Goal: Transaction & Acquisition: Purchase product/service

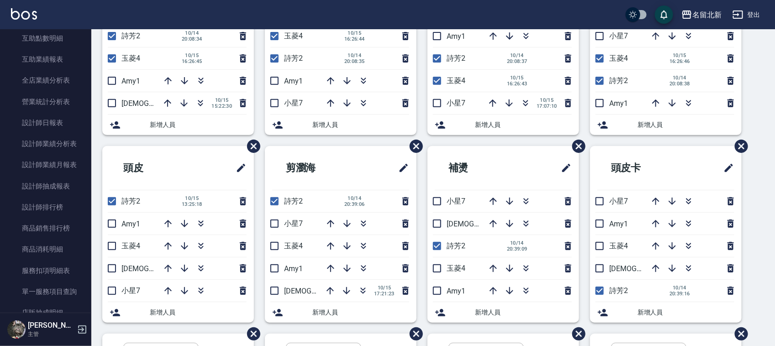
scroll to position [456, 0]
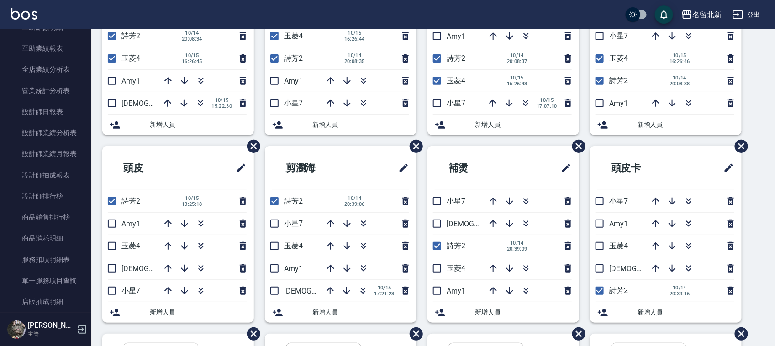
drag, startPoint x: 274, startPoint y: 197, endPoint x: 297, endPoint y: 179, distance: 28.9
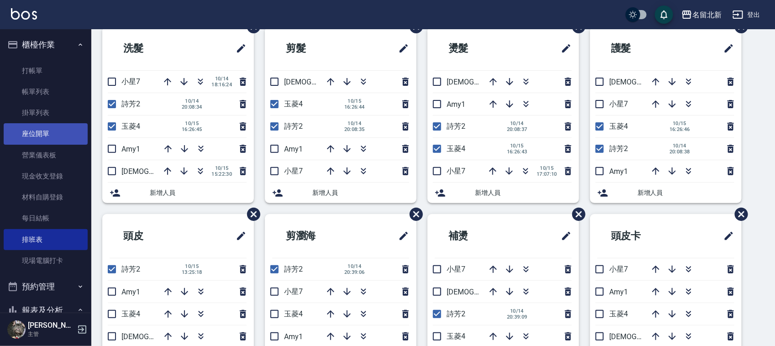
scroll to position [0, 0]
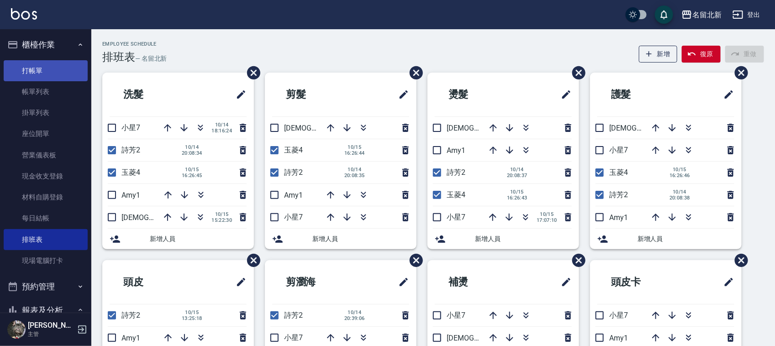
click at [49, 68] on link "打帳單" at bounding box center [46, 70] width 84 height 21
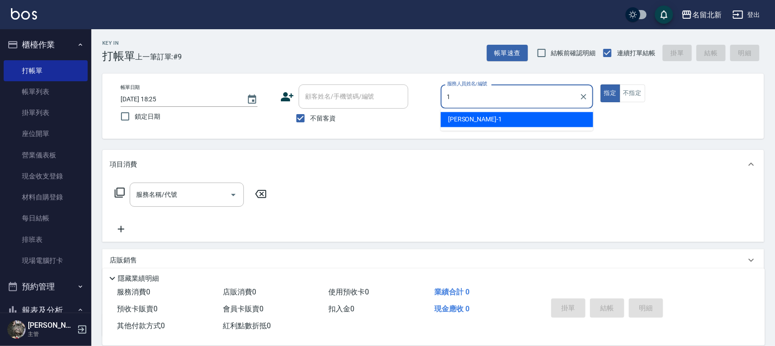
type input "[PERSON_NAME]-1"
type button "true"
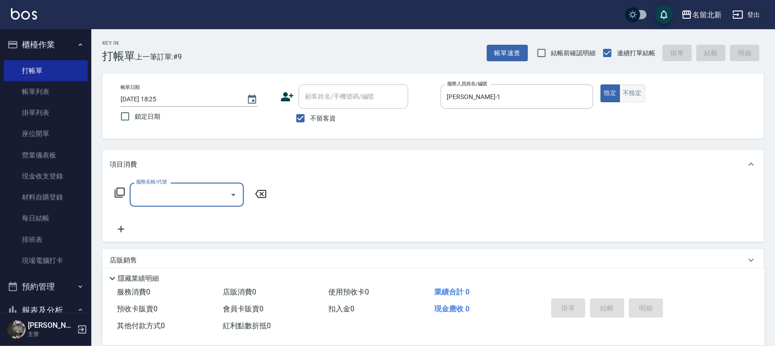
click at [637, 88] on button "不指定" at bounding box center [632, 93] width 26 height 18
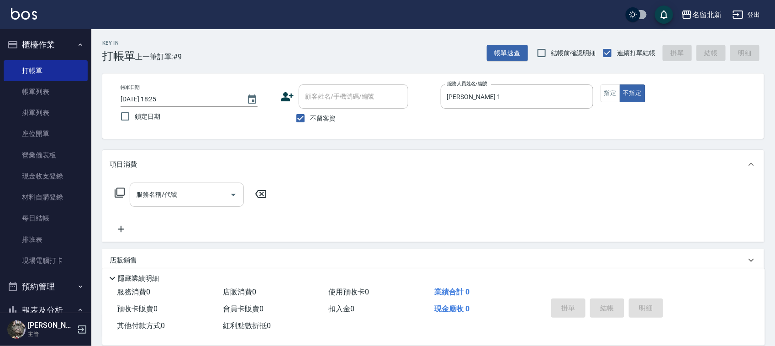
click at [218, 195] on input "服務名稱/代號" at bounding box center [180, 195] width 92 height 16
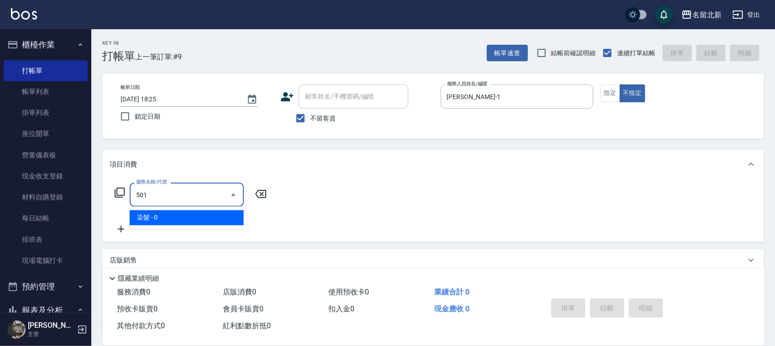
type input "染髮(501)"
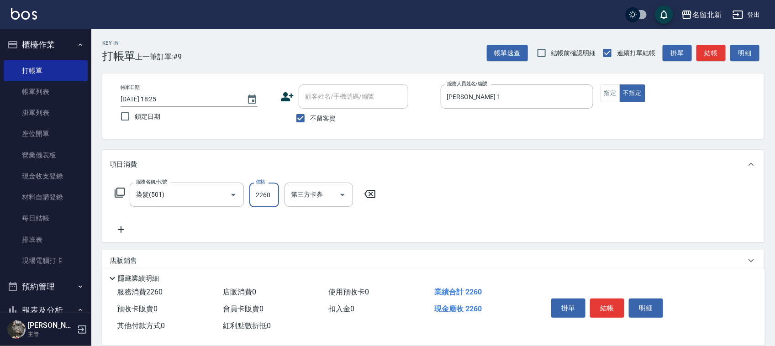
type input "2260"
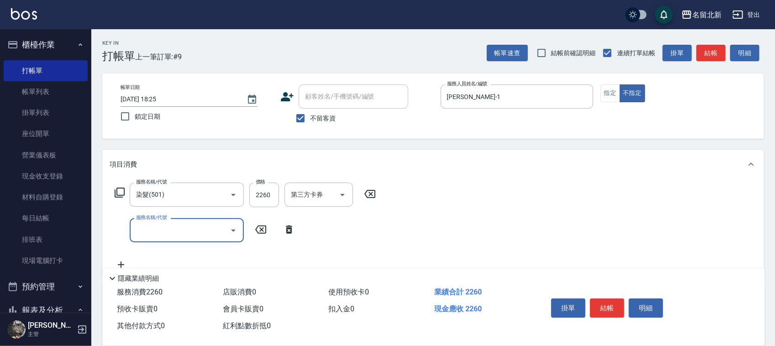
type input "ㄣ"
type input "入公司(p01)"
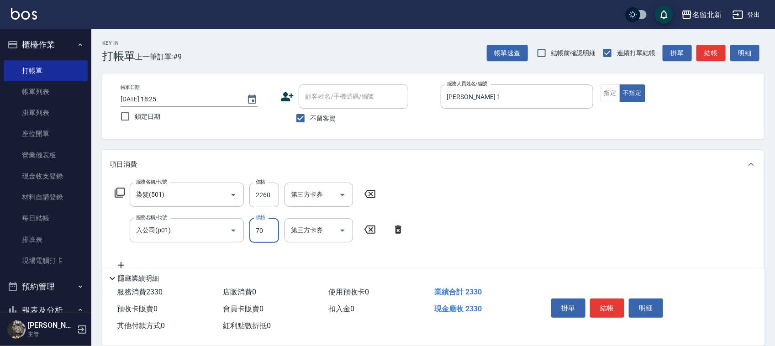
type input "70"
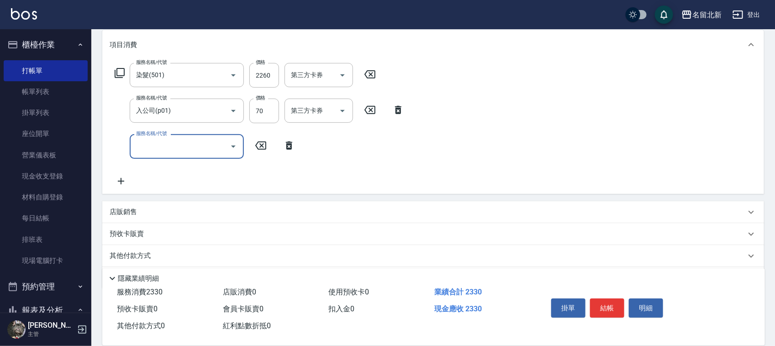
scroll to position [149, 0]
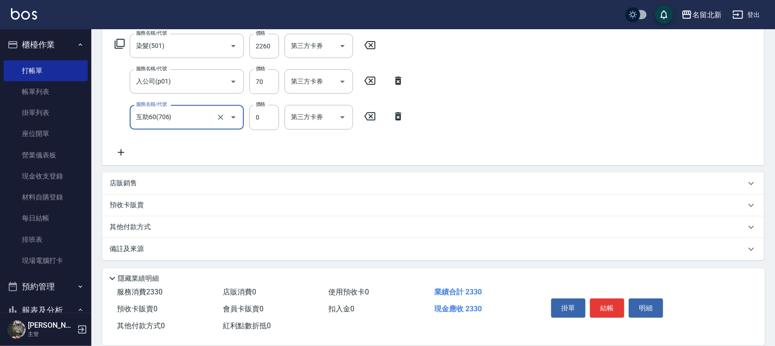
type input "互助60(706)"
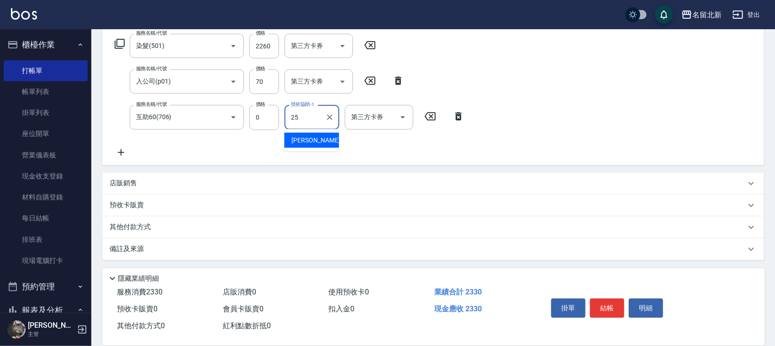
type input "禎禎-25"
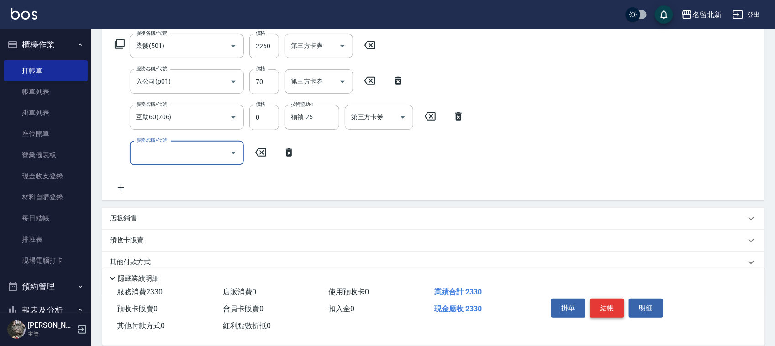
click at [612, 301] on button "結帳" at bounding box center [607, 308] width 34 height 19
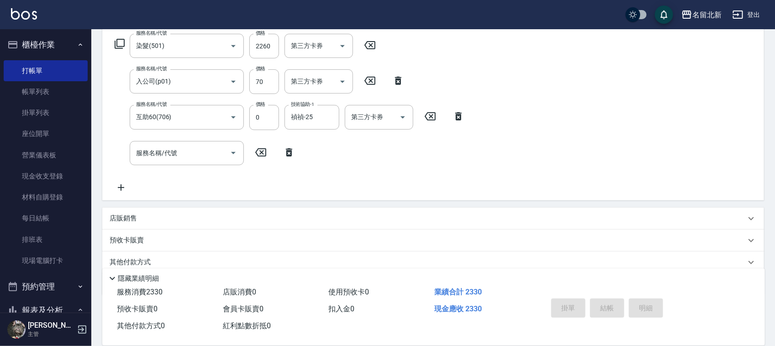
type input "[DATE] 18:26"
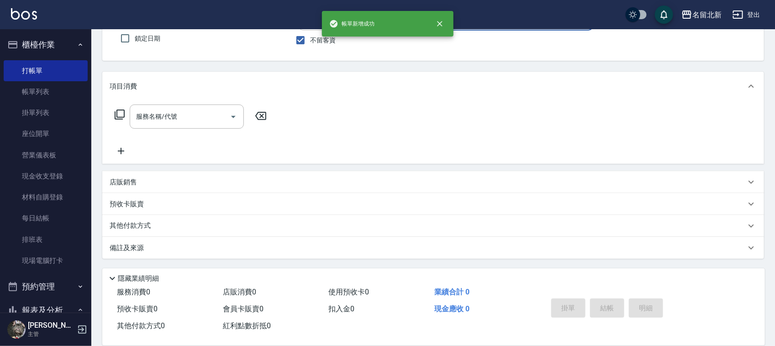
scroll to position [78, 0]
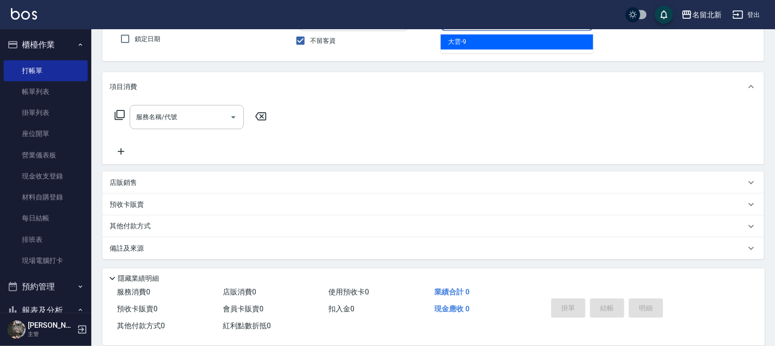
type input "大雲-9"
type button "false"
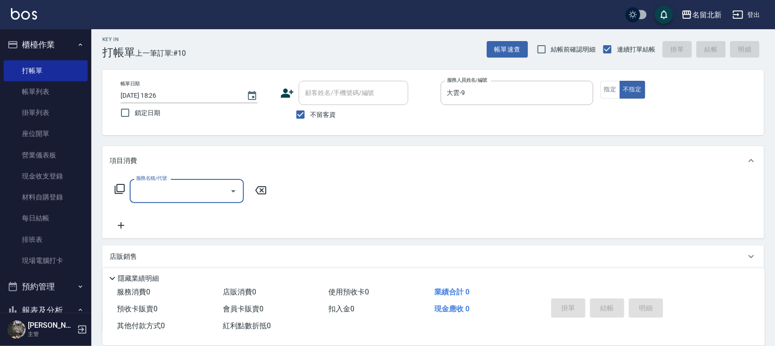
scroll to position [0, 0]
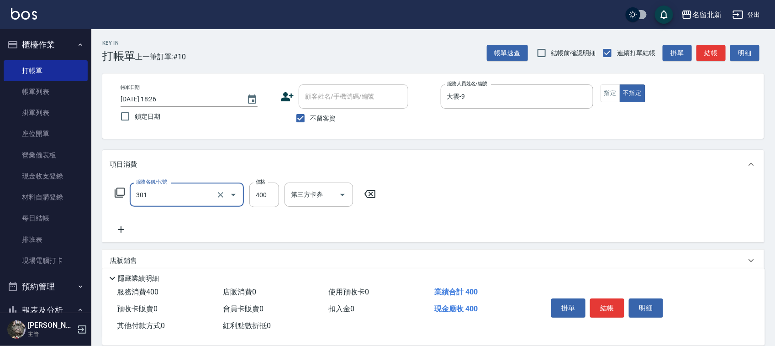
type input "造型剪髮(301)"
type input "100"
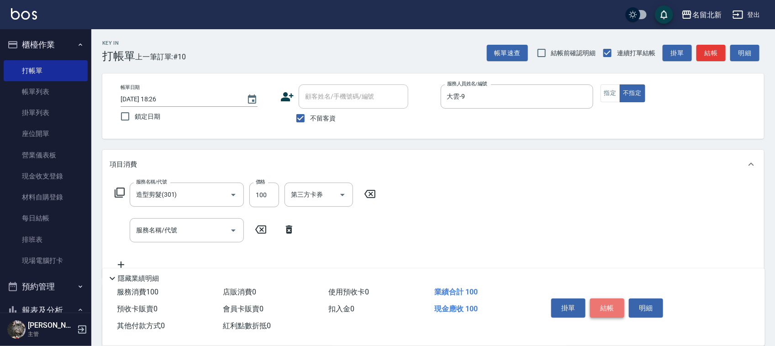
click at [608, 304] on button "結帳" at bounding box center [607, 308] width 34 height 19
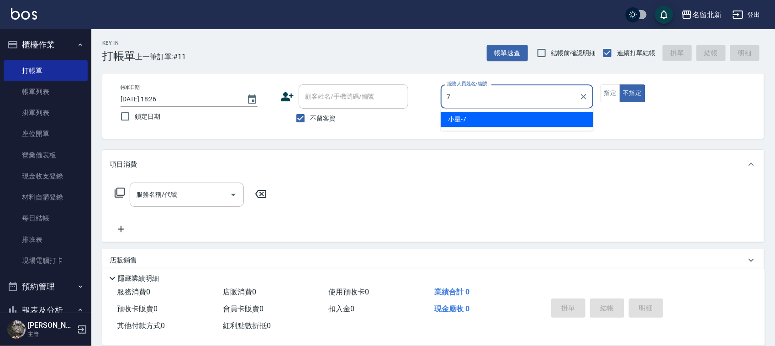
type input "小星-7"
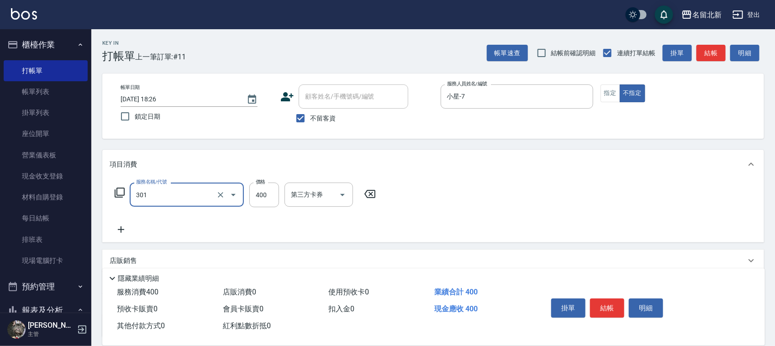
type input "造型剪髮(301)"
type input "350"
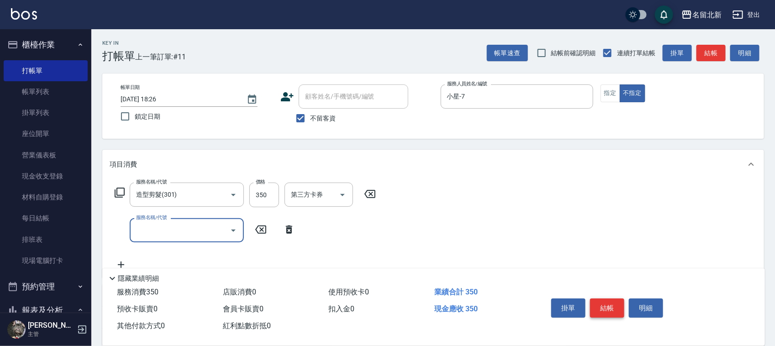
click at [607, 310] on button "結帳" at bounding box center [607, 308] width 34 height 19
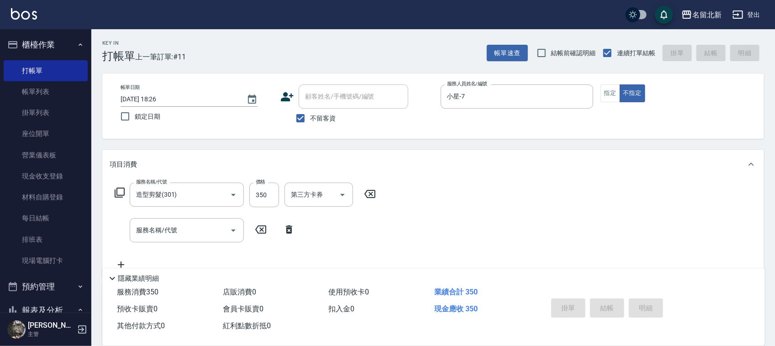
type input "[DATE] 18:27"
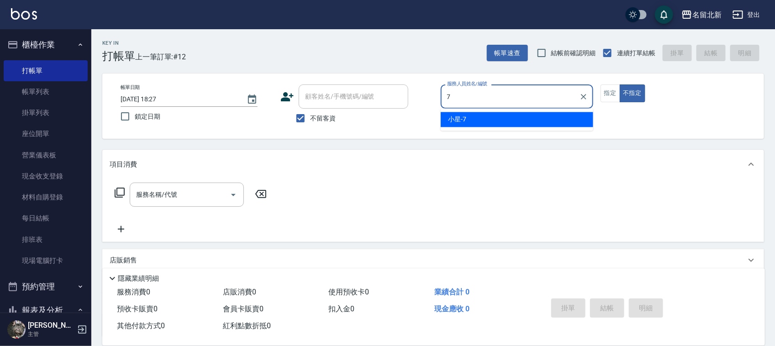
type input "小星-7"
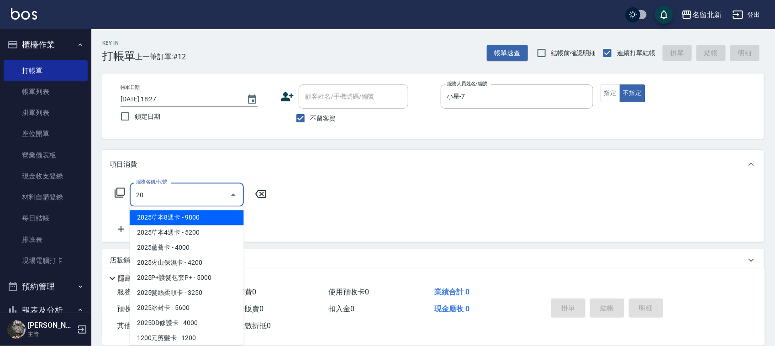
type input "2"
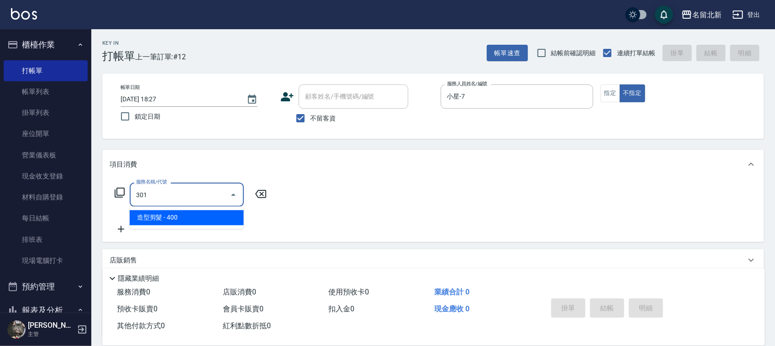
type input "造型剪髮(301)"
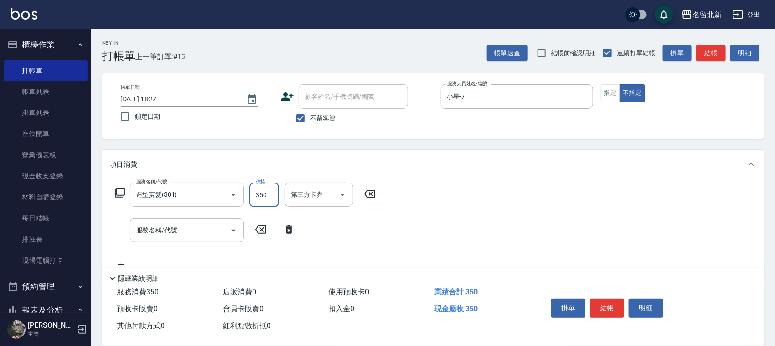
drag, startPoint x: 272, startPoint y: 195, endPoint x: 309, endPoint y: 169, distance: 46.0
click at [272, 194] on input "350" at bounding box center [264, 195] width 30 height 25
type input "388"
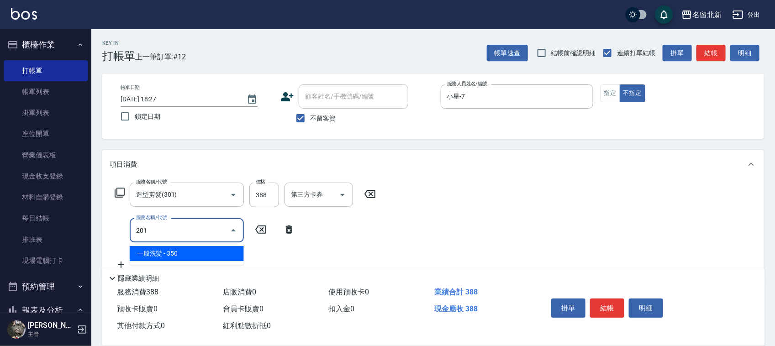
type input "一般洗髮(201)"
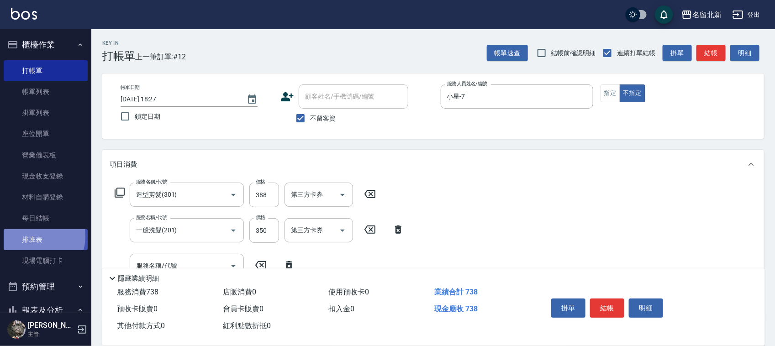
click at [37, 236] on link "排班表" at bounding box center [46, 239] width 84 height 21
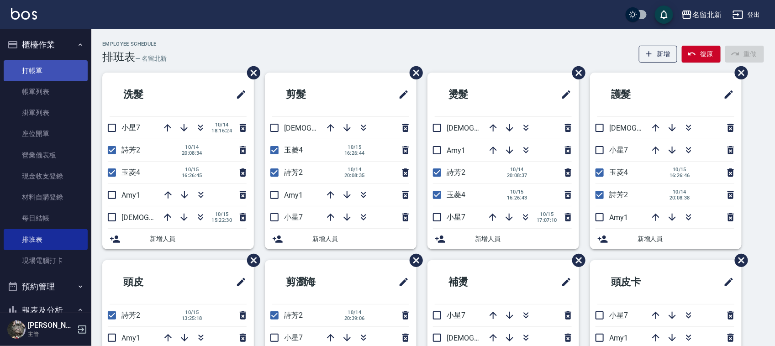
click at [75, 72] on link "打帳單" at bounding box center [46, 70] width 84 height 21
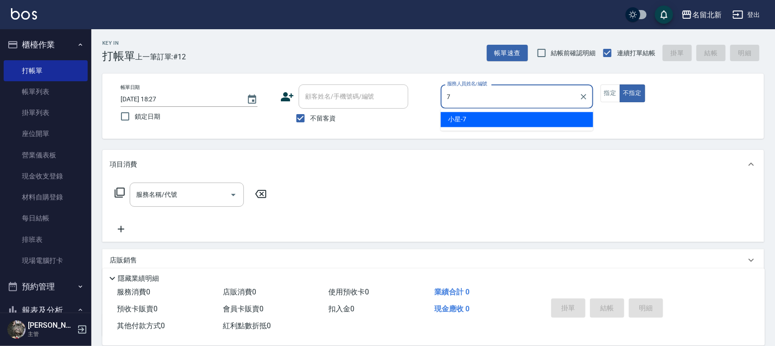
type input "小星-7"
type button "false"
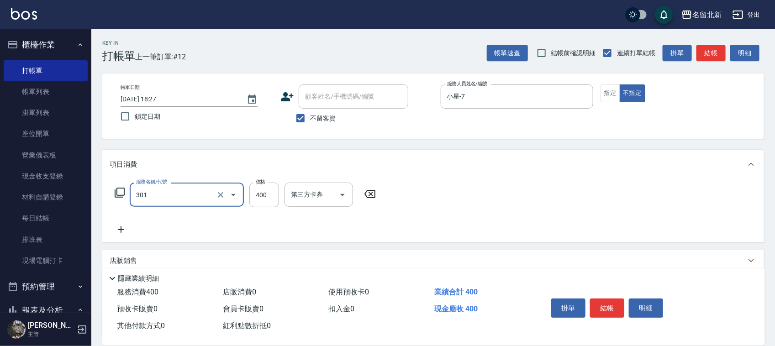
type input "造型剪髮(301)"
type input "350"
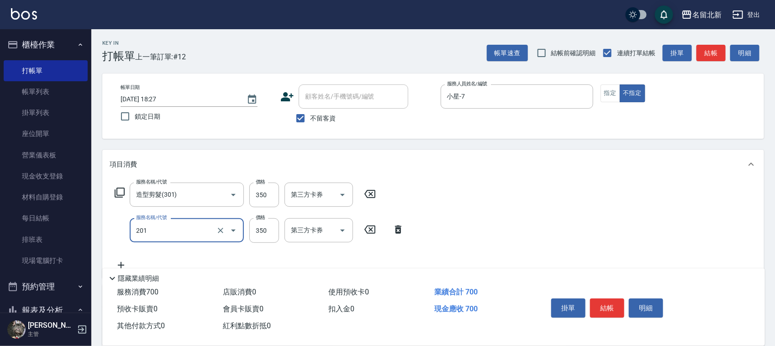
type input "一般洗髮(201)"
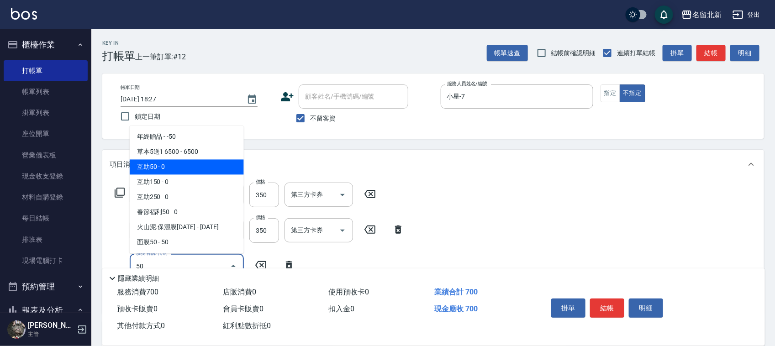
click at [227, 162] on span "互助50 - 0" at bounding box center [187, 167] width 114 height 15
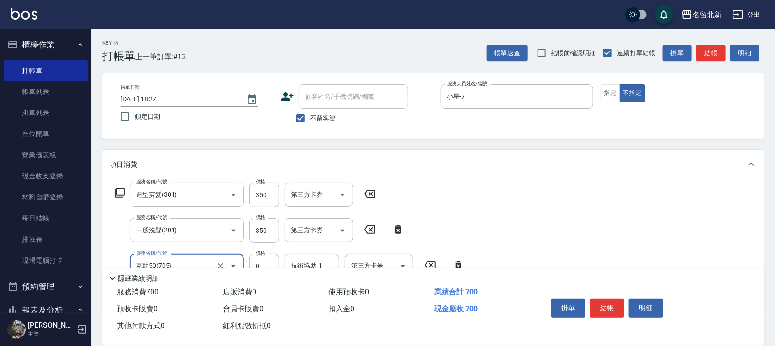
type input "互助50(705)"
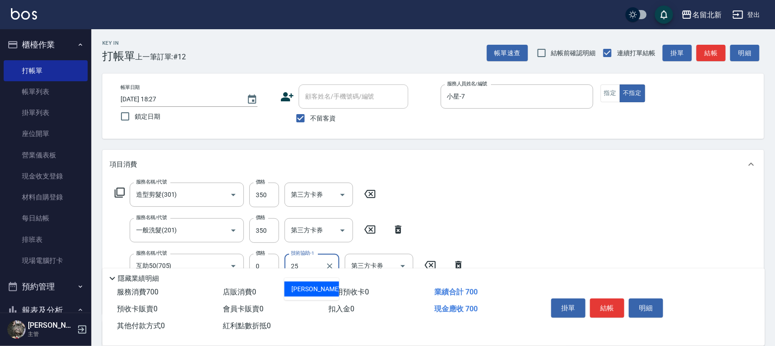
type input "禎禎-25"
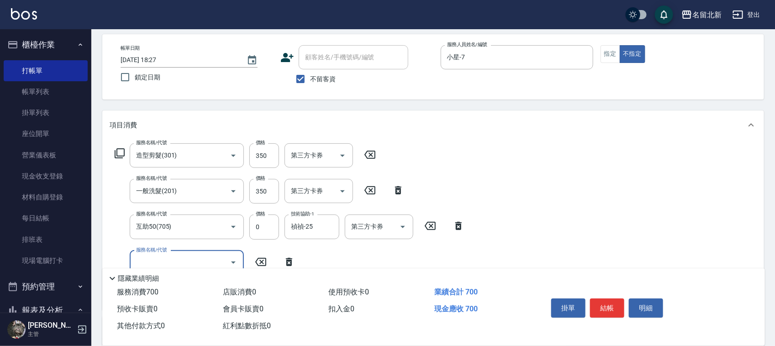
scroll to position [57, 0]
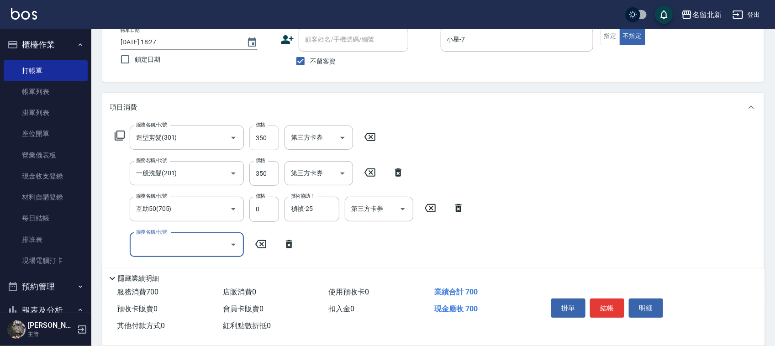
click at [272, 136] on input "350" at bounding box center [264, 138] width 30 height 25
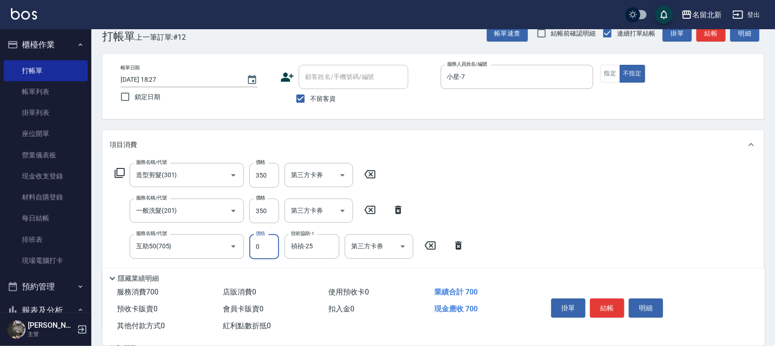
scroll to position [0, 0]
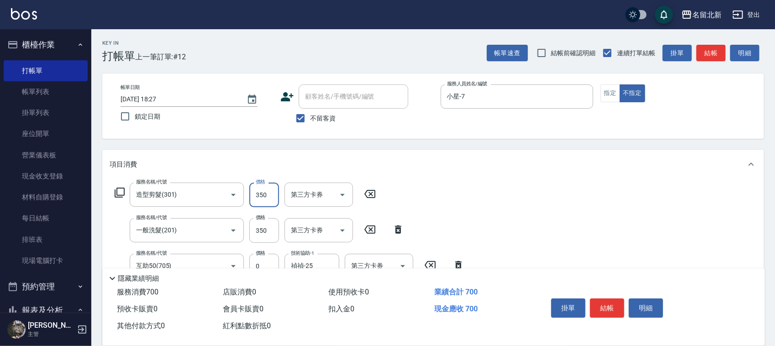
click at [276, 192] on input "350" at bounding box center [264, 195] width 30 height 25
type input "388"
drag, startPoint x: 606, startPoint y: 311, endPoint x: 608, endPoint y: 307, distance: 4.7
click at [608, 311] on button "結帳" at bounding box center [607, 308] width 34 height 19
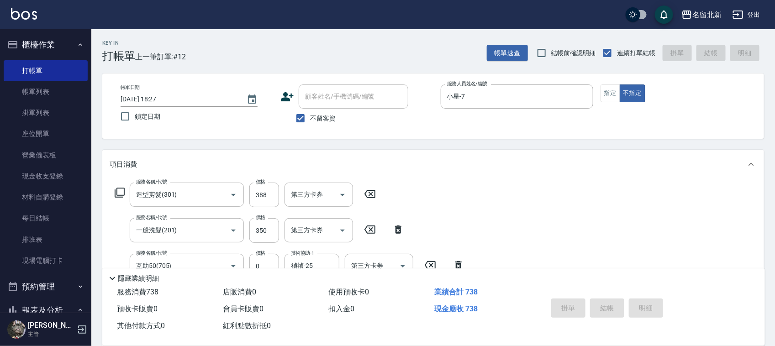
type input "[DATE] 18:28"
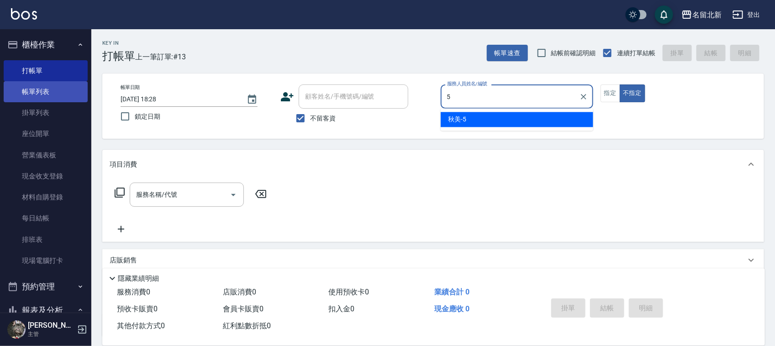
type input "5"
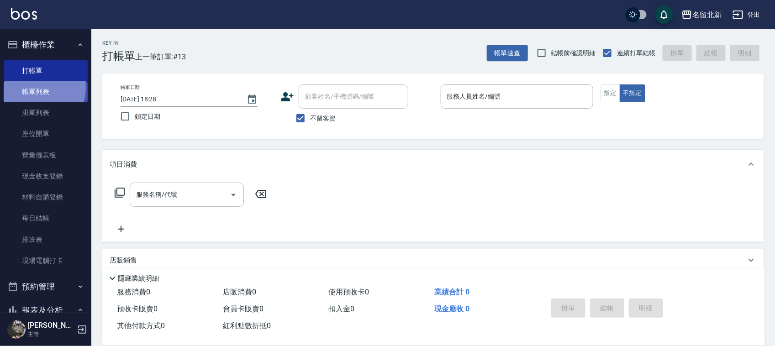
click at [32, 87] on link "帳單列表" at bounding box center [46, 91] width 84 height 21
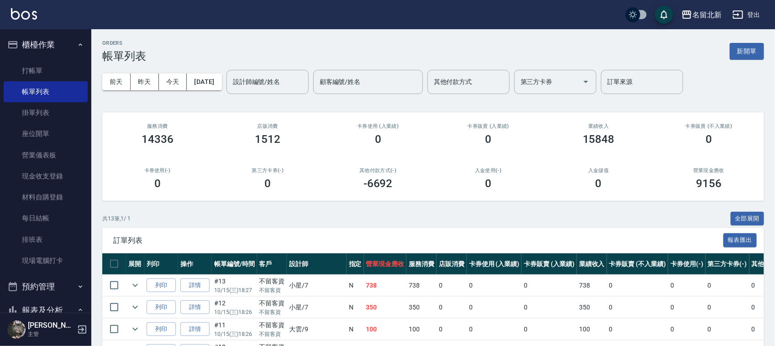
click at [193, 304] on link "詳情" at bounding box center [194, 307] width 29 height 14
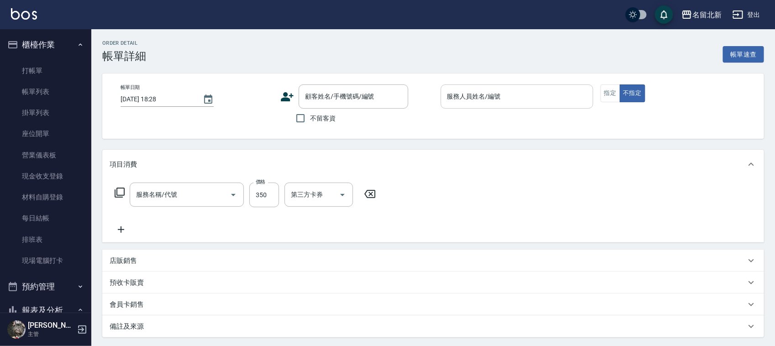
type input "[DATE] 18:26"
checkbox input "true"
type input "小星-7"
type input "造型剪髮(301)"
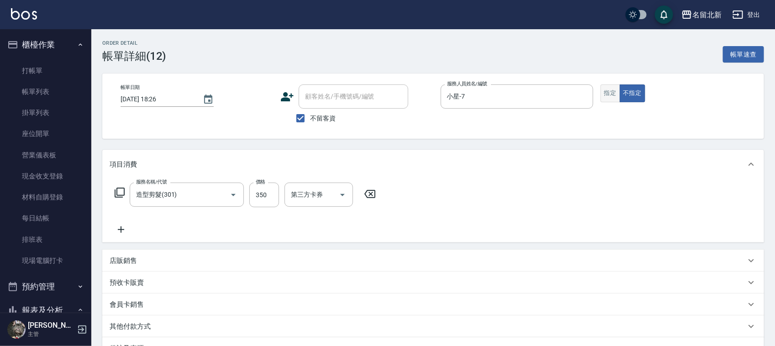
click at [614, 88] on button "指定" at bounding box center [610, 93] width 20 height 18
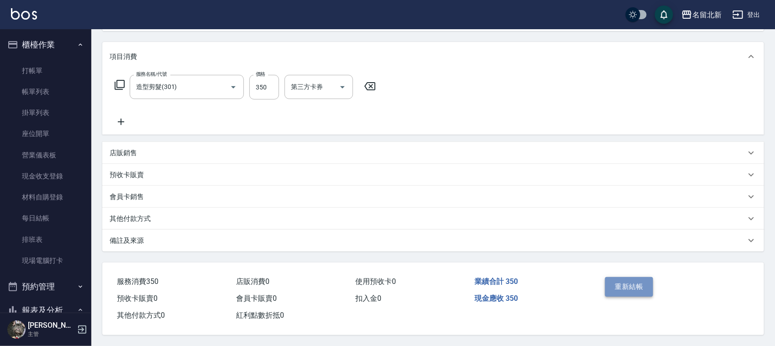
click at [631, 284] on button "重新結帳" at bounding box center [629, 286] width 48 height 19
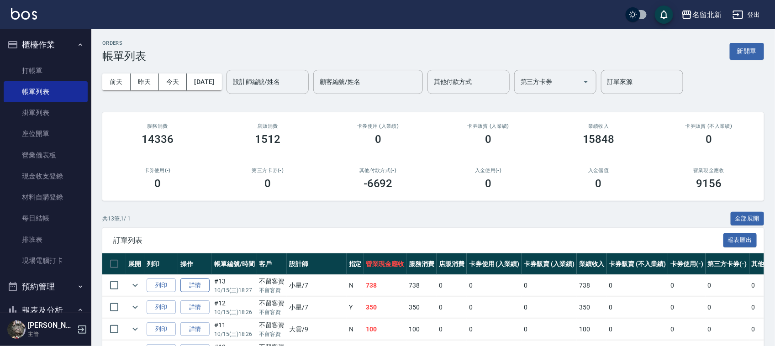
click at [192, 281] on link "詳情" at bounding box center [194, 285] width 29 height 14
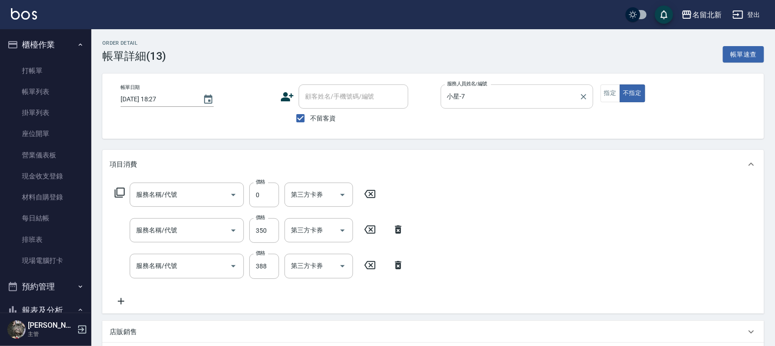
type input "[DATE] 18:27"
checkbox input "true"
type input "小星-7"
type input "互助50(705)"
type input "一般洗髮(201)"
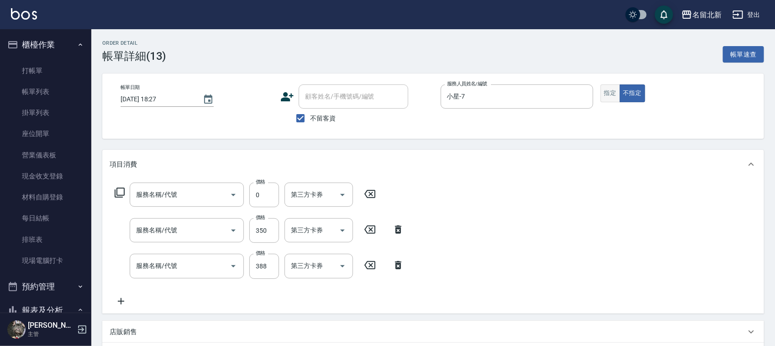
type input "造型剪髮(301)"
click at [605, 96] on button "指定" at bounding box center [610, 93] width 20 height 18
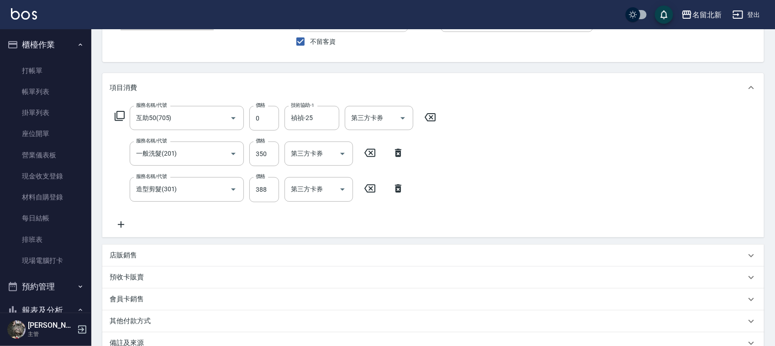
scroll to position [183, 0]
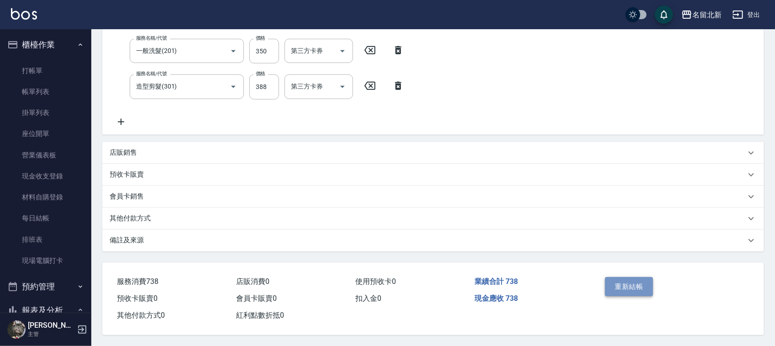
click at [626, 277] on button "重新結帳" at bounding box center [629, 286] width 48 height 19
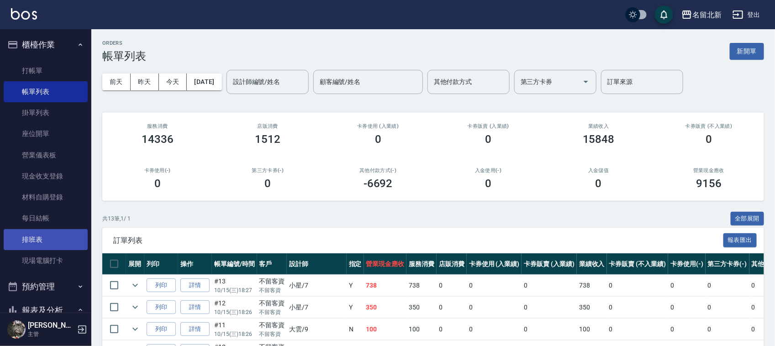
click at [76, 245] on link "排班表" at bounding box center [46, 239] width 84 height 21
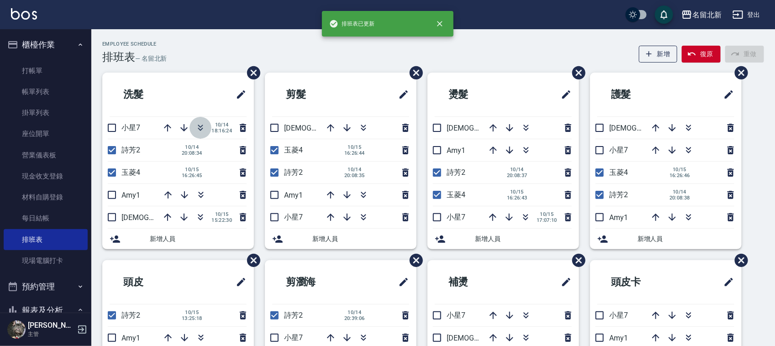
click at [201, 129] on icon "button" at bounding box center [200, 129] width 5 height 3
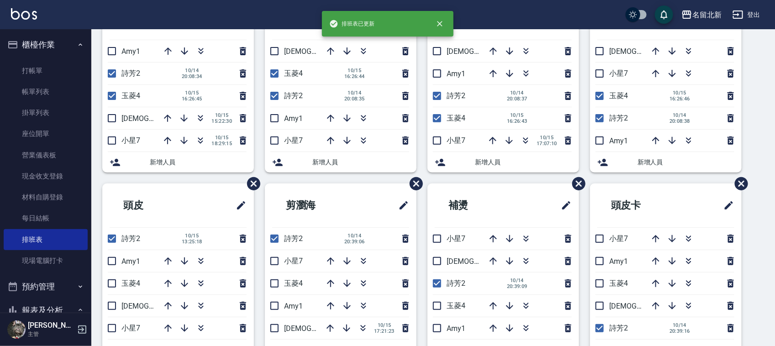
scroll to position [57, 0]
